Goal: Information Seeking & Learning: Learn about a topic

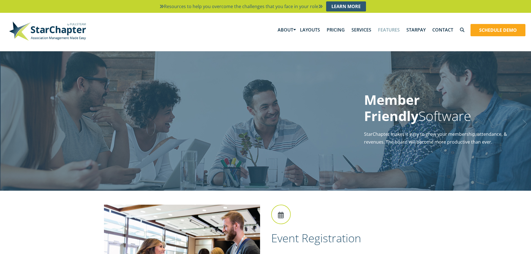
scroll to position [167, 0]
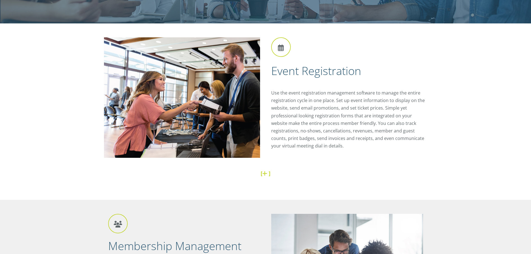
click at [264, 174] on link at bounding box center [265, 173] width 6 height 8
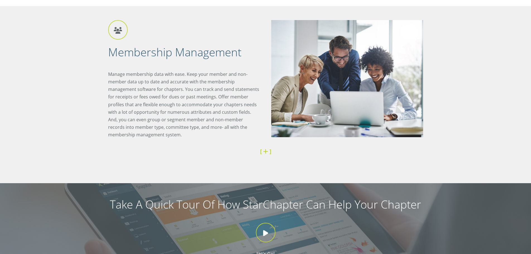
scroll to position [557, 0]
click at [265, 153] on link at bounding box center [266, 151] width 6 height 8
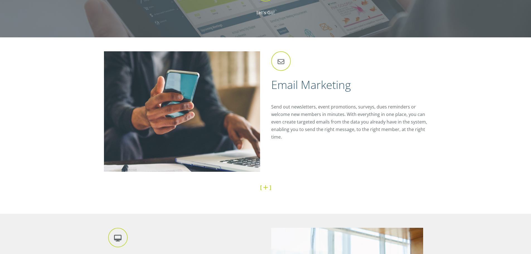
scroll to position [975, 0]
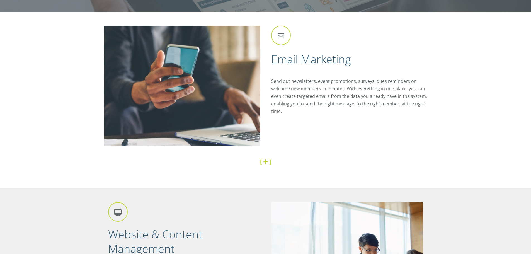
click at [259, 161] on h4 "[ ]" at bounding box center [265, 162] width 315 height 8
click at [264, 161] on link at bounding box center [266, 162] width 6 height 8
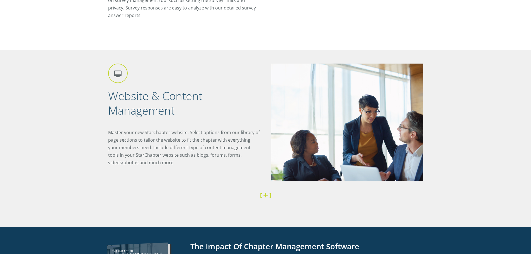
scroll to position [1420, 0]
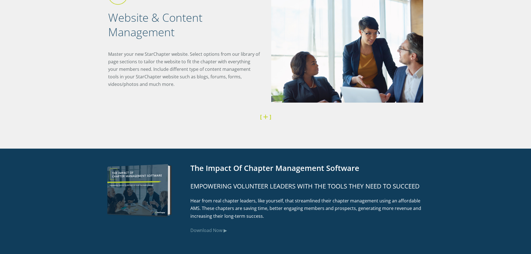
click at [262, 119] on h4 "[ ]" at bounding box center [265, 117] width 306 height 8
click at [263, 116] on link at bounding box center [266, 117] width 6 height 8
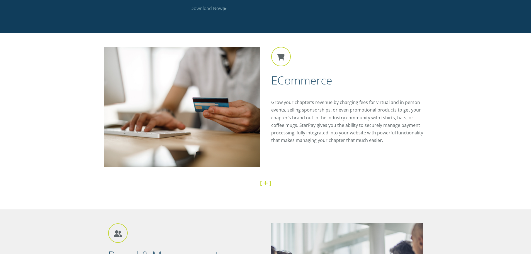
scroll to position [2200, 0]
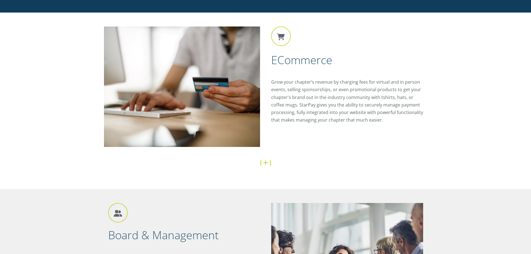
click at [268, 160] on link at bounding box center [266, 162] width 6 height 8
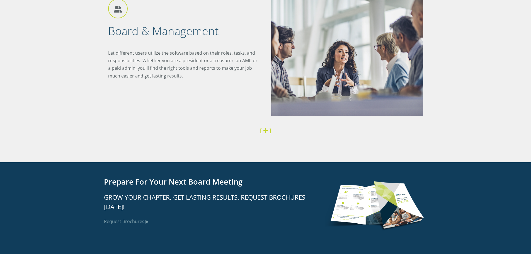
scroll to position [2674, 0]
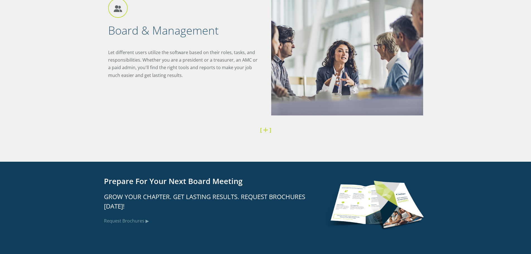
click at [264, 129] on link at bounding box center [266, 130] width 6 height 8
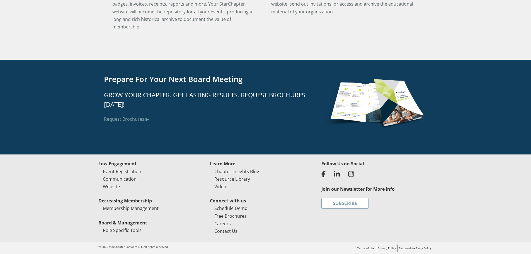
scroll to position [3029, 0]
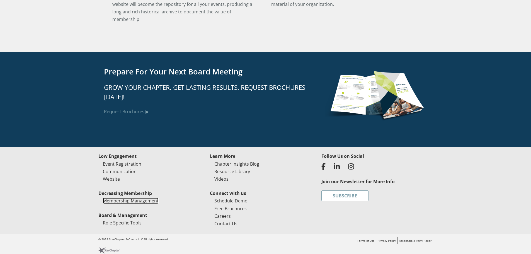
click at [140, 197] on link "Membership Management" at bounding box center [131, 200] width 56 height 6
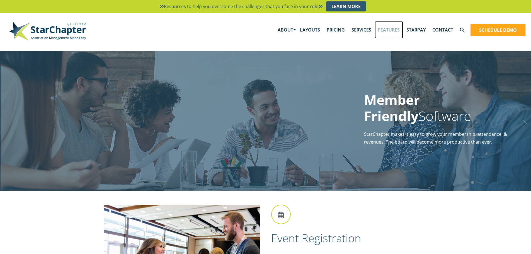
click at [383, 30] on link "Features" at bounding box center [388, 29] width 28 height 17
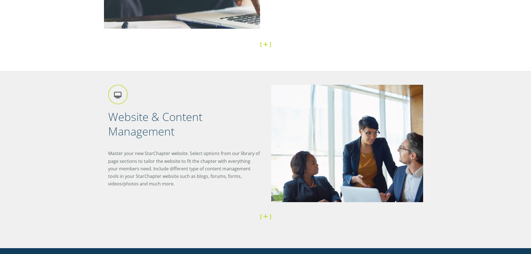
scroll to position [641, 0]
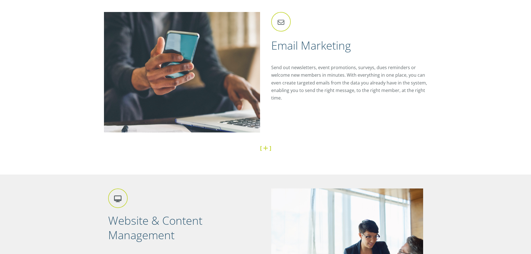
click at [265, 148] on link at bounding box center [266, 148] width 6 height 8
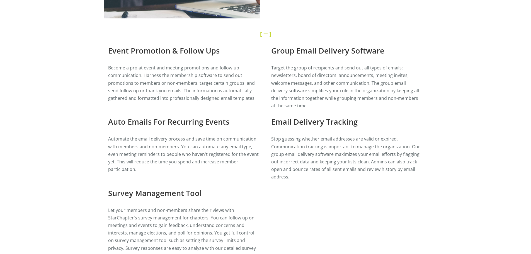
scroll to position [780, 0]
